Goal: Use online tool/utility: Utilize a website feature to perform a specific function

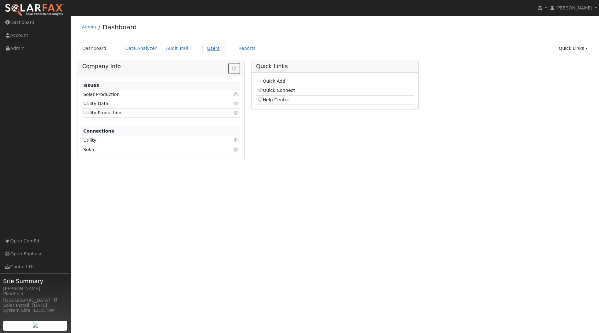
click at [202, 45] on link "Users" at bounding box center [213, 49] width 22 height 12
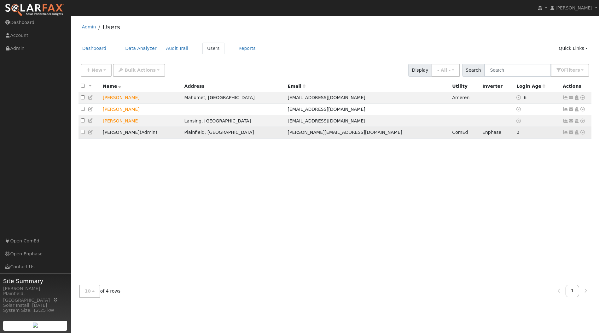
click at [582, 133] on icon at bounding box center [583, 132] width 6 height 4
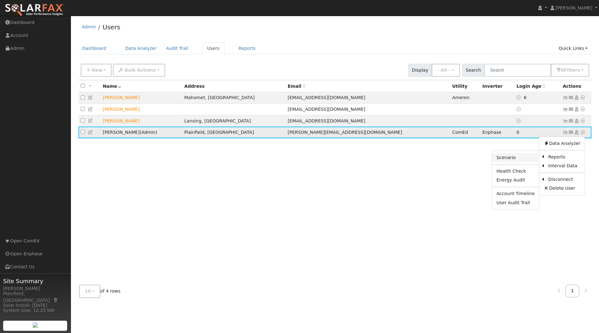
click at [520, 158] on link "Scenario" at bounding box center [515, 157] width 47 height 9
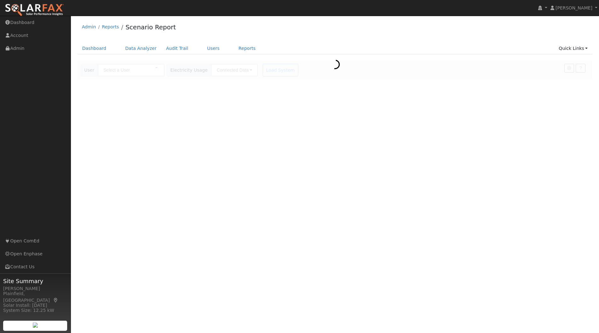
type input "[PERSON_NAME]"
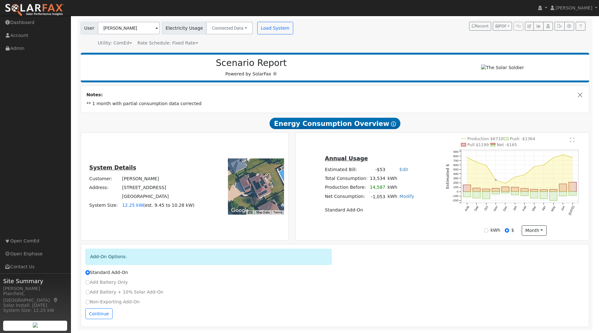
scroll to position [43, 0]
click at [88, 280] on input "Add Battery Only" at bounding box center [87, 282] width 4 height 4
radio input "true"
radio input "false"
click at [99, 311] on button "Continue" at bounding box center [98, 313] width 27 height 11
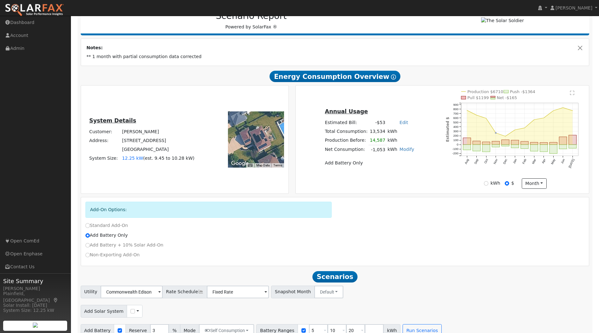
scroll to position [101, 0]
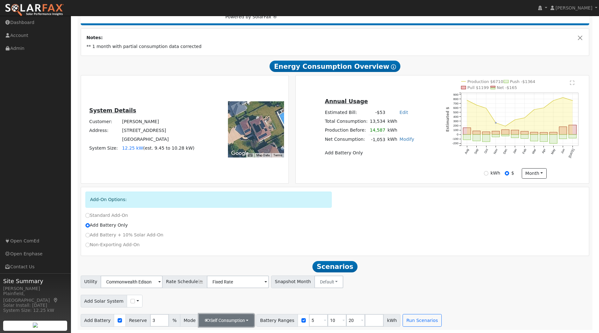
click at [236, 316] on button "Self Consumption" at bounding box center [226, 320] width 55 height 13
click at [215, 306] on label "Backup" at bounding box center [218, 306] width 54 height 9
click at [207, 306] on input "Backup" at bounding box center [204, 306] width 4 height 4
type input "20"
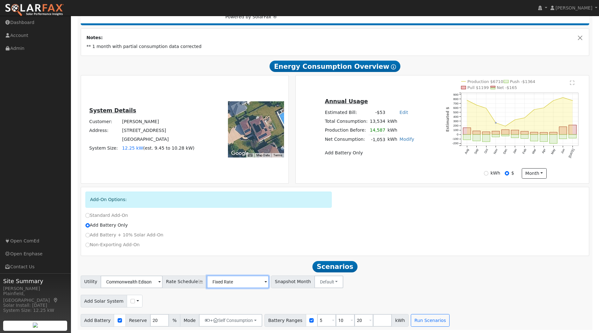
click at [163, 283] on input "Fixed Rate" at bounding box center [132, 281] width 62 height 13
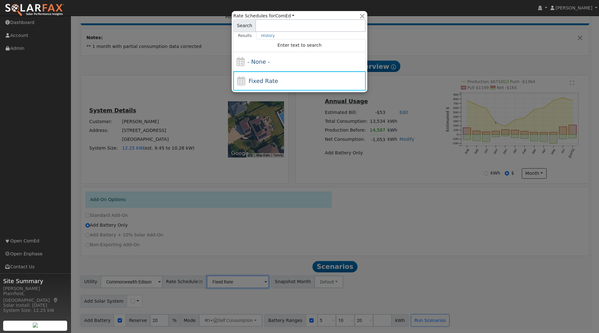
click at [223, 287] on div at bounding box center [299, 166] width 599 height 333
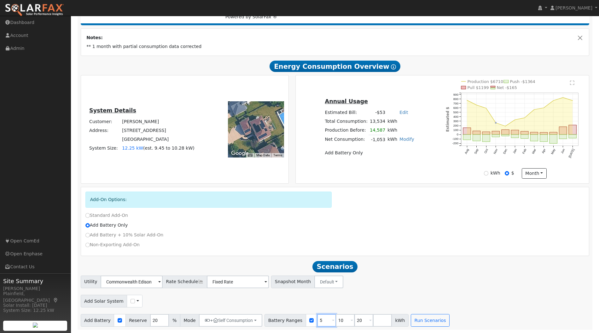
click at [317, 321] on input "5" at bounding box center [326, 320] width 19 height 13
drag, startPoint x: 317, startPoint y: 321, endPoint x: 306, endPoint y: 322, distance: 11.0
click at [317, 322] on input "5" at bounding box center [326, 320] width 19 height 13
type input "10"
drag, startPoint x: 331, startPoint y: 322, endPoint x: 327, endPoint y: 323, distance: 4.5
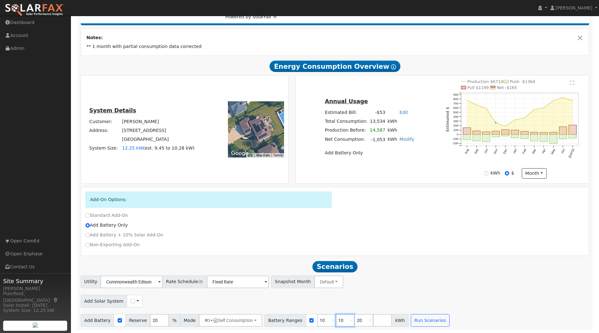
click at [336, 323] on input "10" at bounding box center [345, 320] width 19 height 13
type input "20"
drag, startPoint x: 349, startPoint y: 320, endPoint x: 345, endPoint y: 320, distance: 3.2
click at [354, 320] on input "20" at bounding box center [363, 320] width 19 height 13
type input "30"
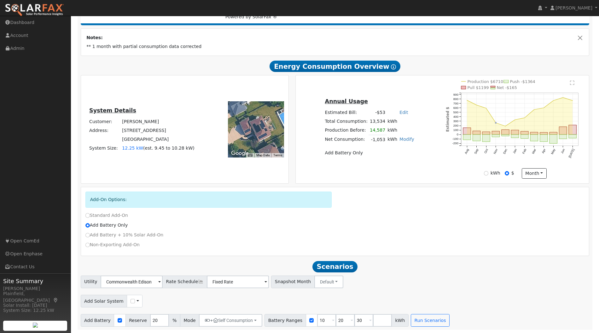
click at [365, 305] on div "Add Solar System Use CSV Data" at bounding box center [334, 299] width 511 height 15
click at [246, 318] on button "+ Self Consumption" at bounding box center [230, 320] width 63 height 13
click at [276, 297] on div "Add Solar System Use CSV Data" at bounding box center [334, 299] width 511 height 15
drag, startPoint x: 153, startPoint y: 321, endPoint x: 144, endPoint y: 321, distance: 8.5
click at [150, 321] on input "20" at bounding box center [159, 320] width 19 height 13
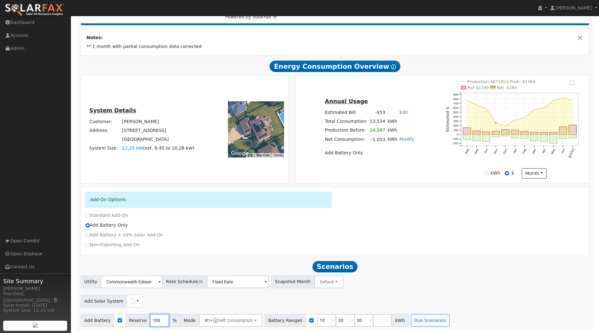
type input "100"
click at [164, 301] on div "Add Solar System Use CSV Data" at bounding box center [334, 299] width 511 height 15
click at [411, 322] on button "Run Scenarios" at bounding box center [430, 320] width 39 height 13
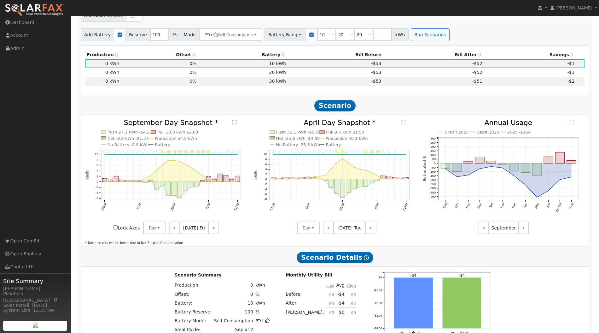
scroll to position [342, 0]
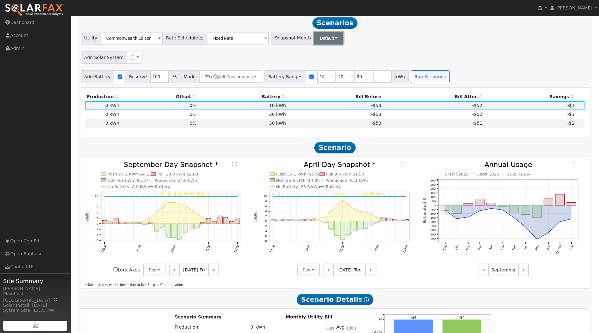
click at [323, 42] on button "Default" at bounding box center [328, 38] width 29 height 13
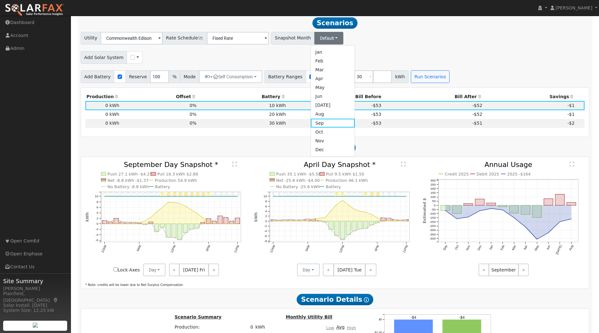
click at [345, 49] on div "Utility Commonwealth Edison NEM NBT Rate Schedule Fixed Rate - None - Snapshot …" at bounding box center [334, 57] width 515 height 51
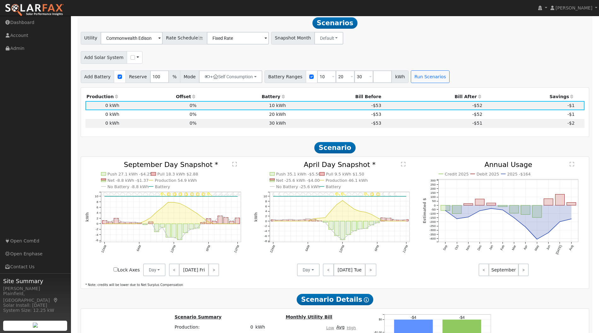
click at [341, 25] on span "Scenarios" at bounding box center [334, 22] width 45 height 11
click at [323, 38] on button "Default" at bounding box center [328, 38] width 29 height 13
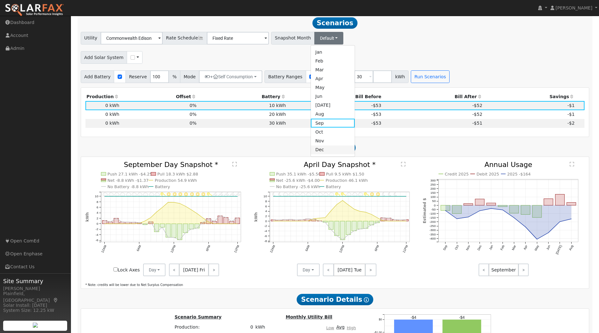
click at [311, 150] on link "Dec" at bounding box center [333, 149] width 44 height 9
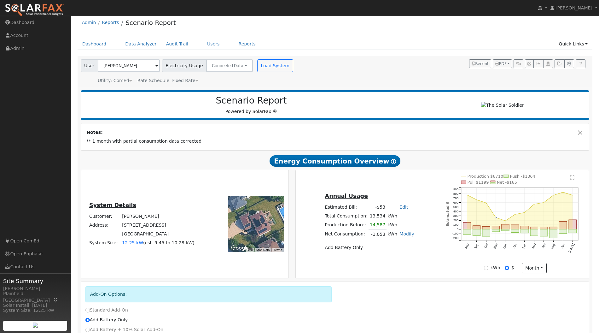
scroll to position [0, 0]
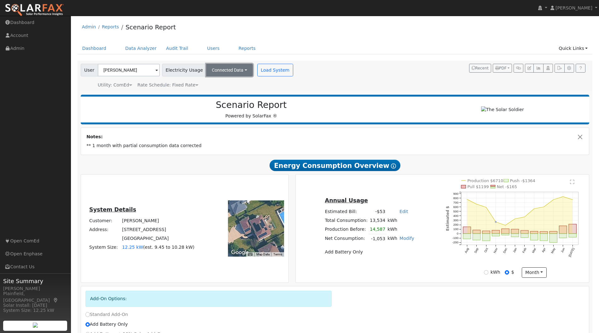
click at [223, 69] on button "Connected Data" at bounding box center [229, 70] width 47 height 13
click at [189, 71] on span "Electricity Usage" at bounding box center [184, 70] width 44 height 13
click at [259, 65] on button "Load System" at bounding box center [275, 70] width 36 height 13
radio input "false"
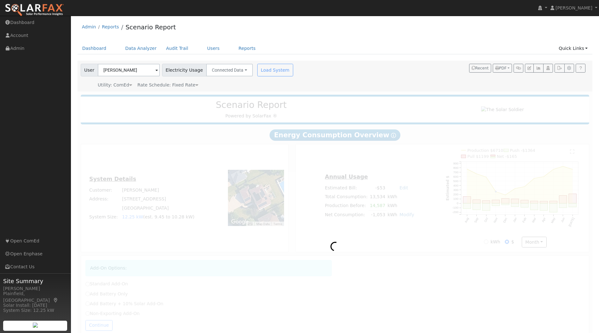
radio input "true"
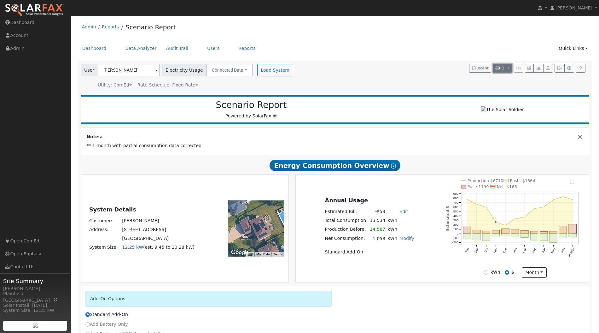
click at [506, 68] on span "PDF" at bounding box center [500, 68] width 11 height 4
click at [204, 50] on link "Users" at bounding box center [213, 49] width 22 height 12
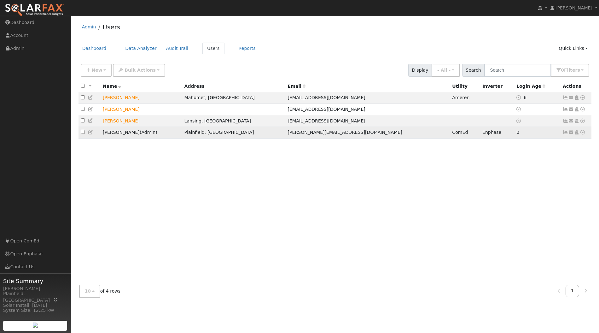
click at [582, 132] on icon at bounding box center [583, 132] width 6 height 4
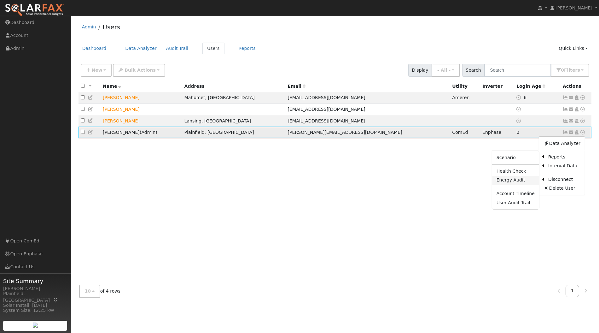
click at [524, 178] on link "Energy Audit" at bounding box center [515, 180] width 47 height 9
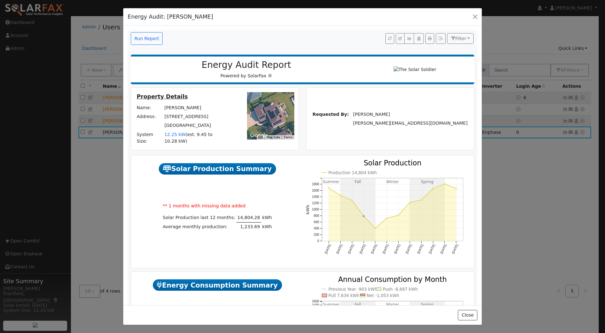
drag, startPoint x: 293, startPoint y: 135, endPoint x: 264, endPoint y: -26, distance: 163.3
click at [407, 38] on icon "button" at bounding box center [409, 39] width 5 height 4
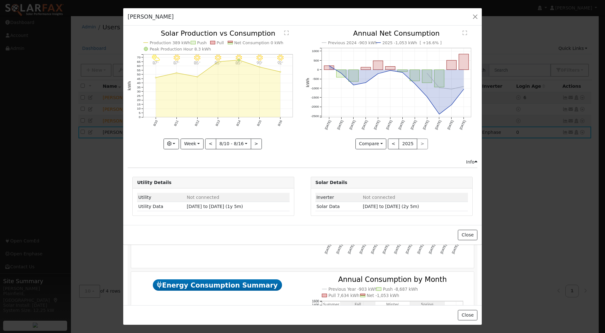
click at [388, 261] on div "Eric Williams Jr - Default Ac... Issue History Date By Flag Comment Type No Iss…" at bounding box center [302, 166] width 605 height 333
click at [475, 159] on icon at bounding box center [476, 161] width 3 height 4
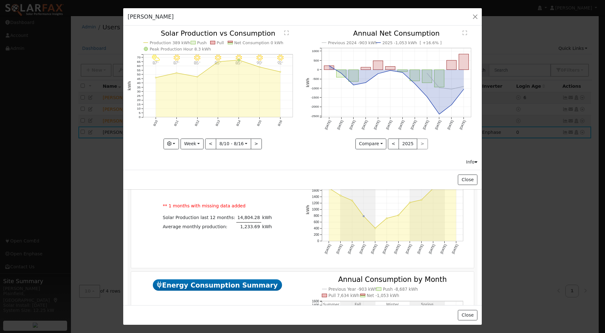
click at [475, 159] on icon at bounding box center [476, 161] width 3 height 4
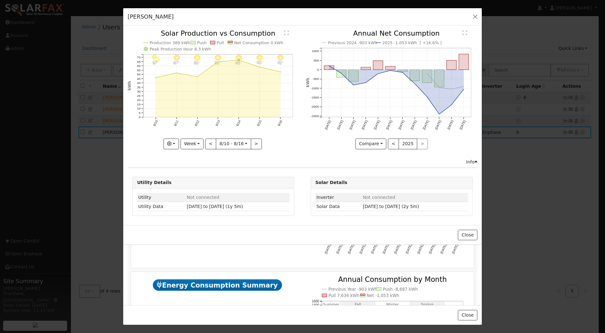
click at [475, 159] on icon at bounding box center [476, 161] width 3 height 4
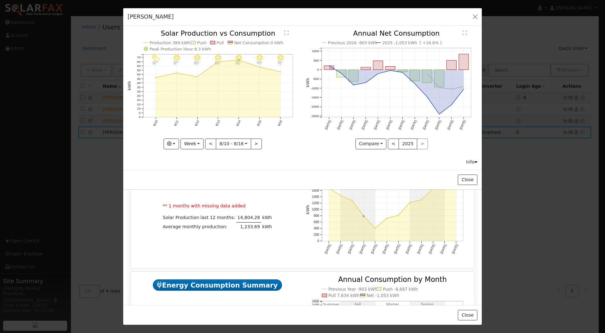
click at [475, 159] on icon at bounding box center [476, 161] width 3 height 4
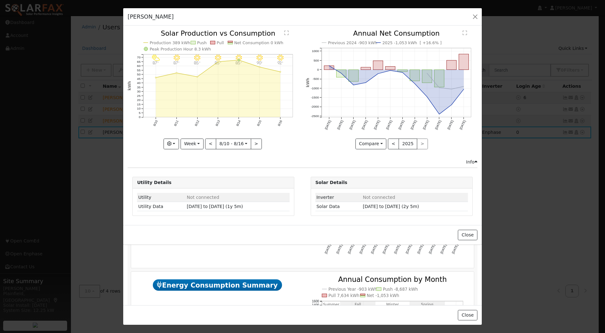
click at [475, 161] on icon at bounding box center [476, 161] width 3 height 4
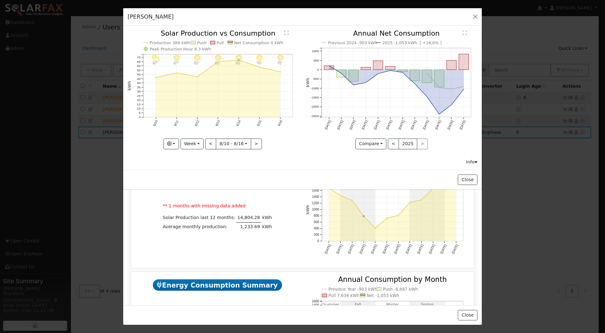
click at [475, 161] on icon at bounding box center [476, 161] width 3 height 4
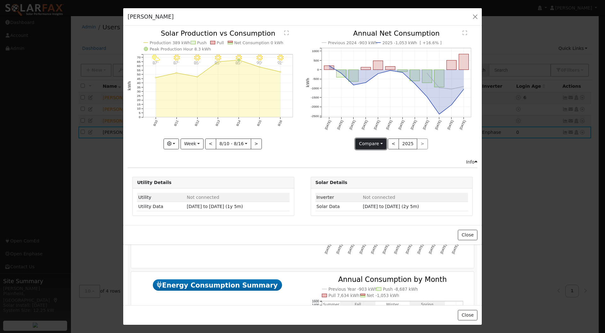
click at [383, 143] on button "Compare" at bounding box center [371, 143] width 31 height 11
click at [385, 163] on link "Current Year" at bounding box center [380, 165] width 49 height 9
click at [382, 144] on button "Current" at bounding box center [371, 143] width 28 height 11
click at [383, 156] on link "Compare Previous" at bounding box center [381, 156] width 49 height 9
click at [393, 142] on button "<" at bounding box center [393, 143] width 11 height 11
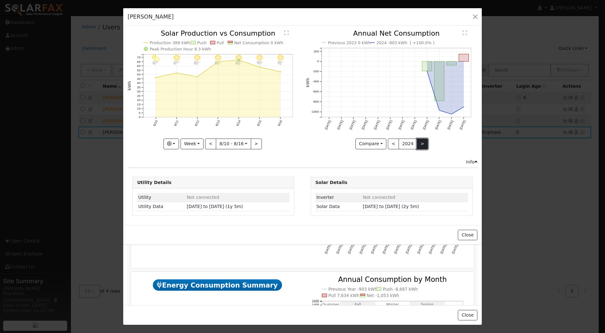
click at [421, 143] on button ">" at bounding box center [422, 143] width 11 height 11
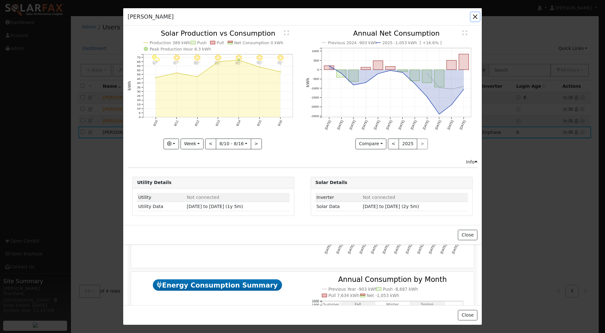
click at [471, 15] on button "button" at bounding box center [475, 16] width 9 height 9
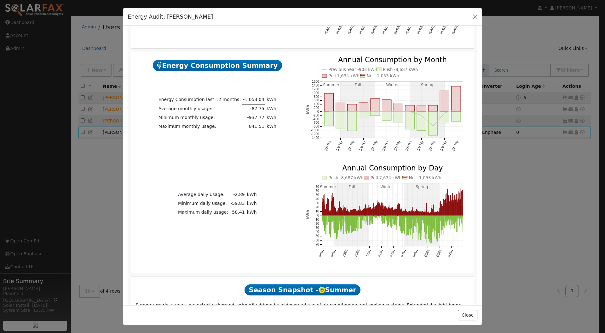
scroll to position [210, 0]
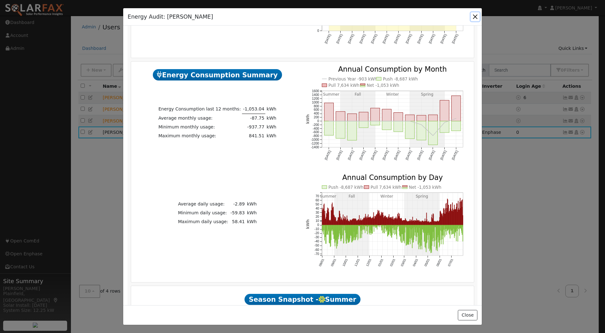
click at [477, 18] on button "button" at bounding box center [475, 16] width 9 height 9
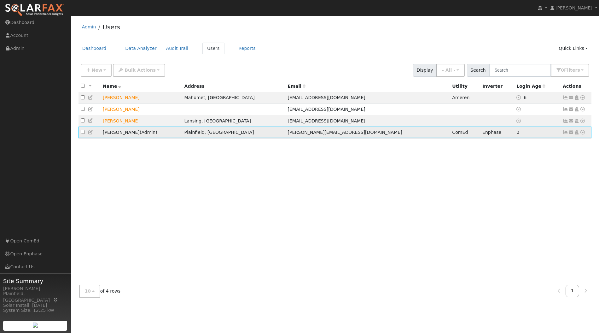
click at [582, 133] on icon at bounding box center [583, 132] width 6 height 4
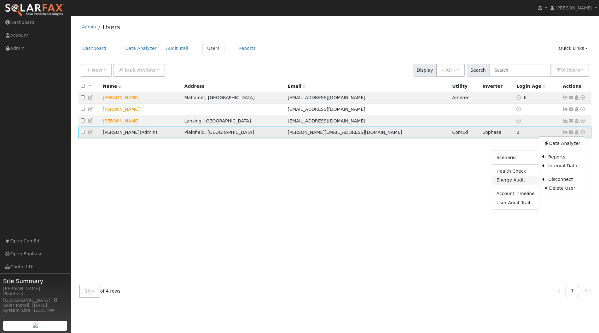
click at [522, 181] on link "Energy Audit" at bounding box center [515, 180] width 47 height 9
